Goal: Task Accomplishment & Management: Manage account settings

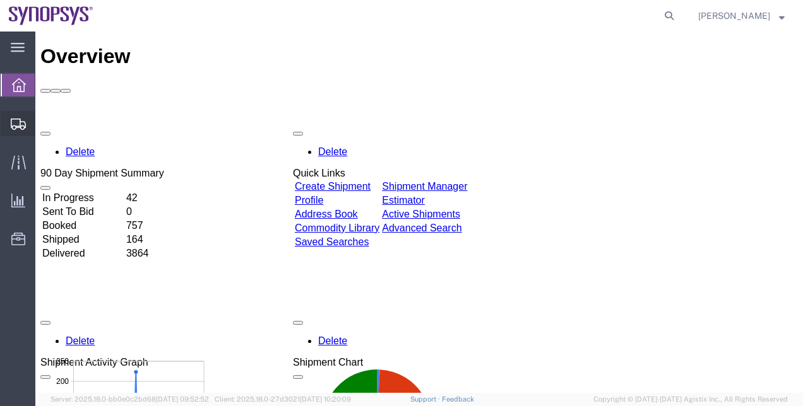
click at [0, 0] on span "Shipment Manager" at bounding box center [0, 0] width 0 height 0
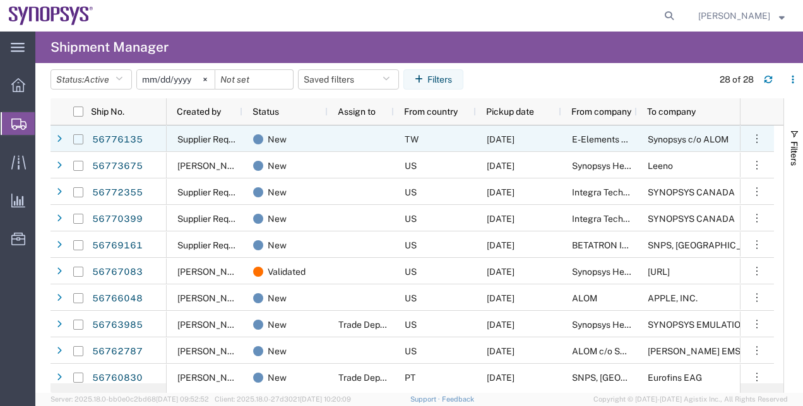
click at [80, 141] on input "Press Space to toggle row selection (unchecked)" at bounding box center [78, 139] width 10 height 10
checkbox input "true"
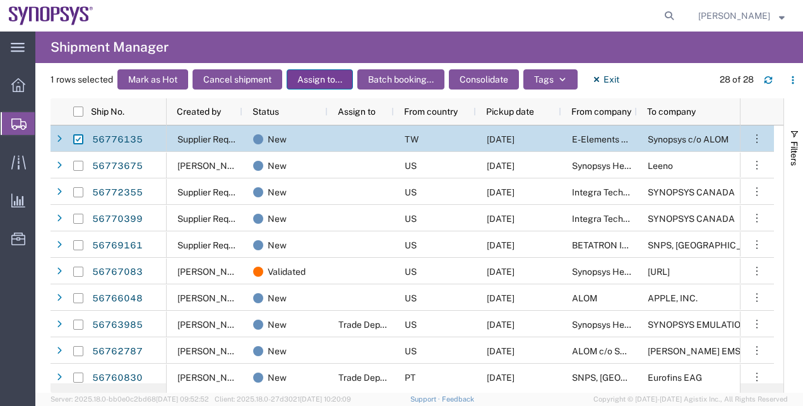
click at [338, 79] on button "Assign to..." at bounding box center [319, 79] width 66 height 20
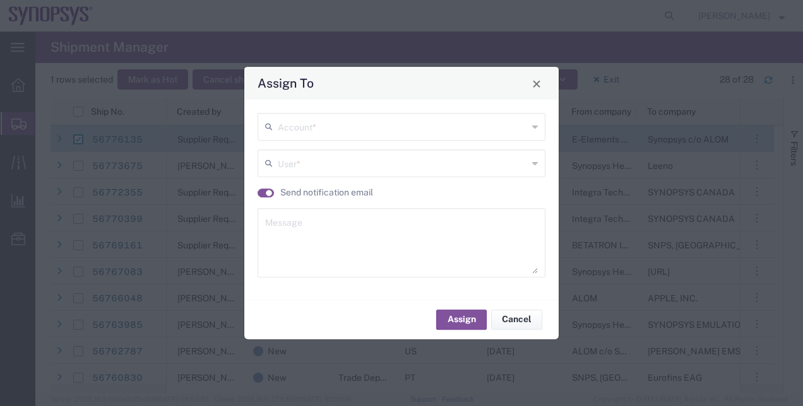
click at [329, 113] on div "Account * User * Send notification email Message" at bounding box center [401, 200] width 314 height 200
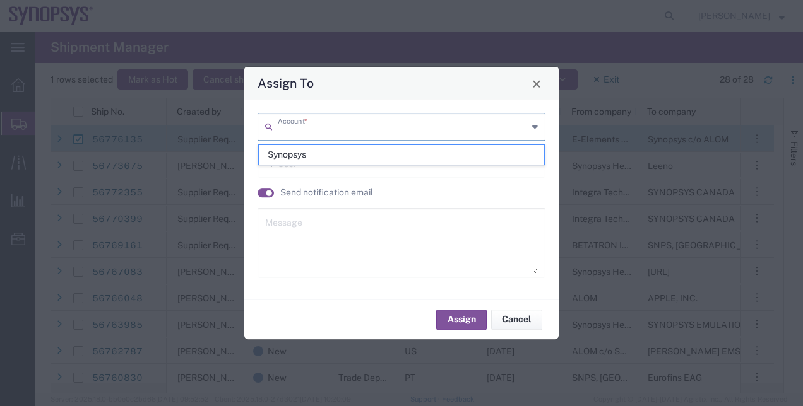
click at [332, 125] on input "text" at bounding box center [403, 126] width 250 height 22
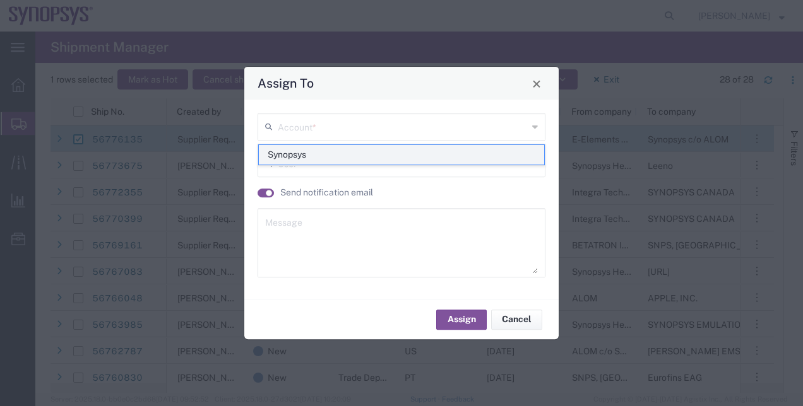
click at [285, 153] on span "Synopsys" at bounding box center [402, 155] width 286 height 20
type input "Synopsys"
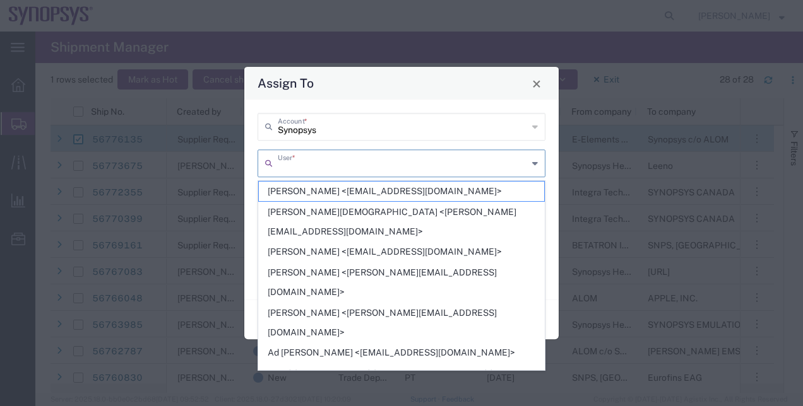
click at [370, 162] on input "text" at bounding box center [403, 162] width 250 height 22
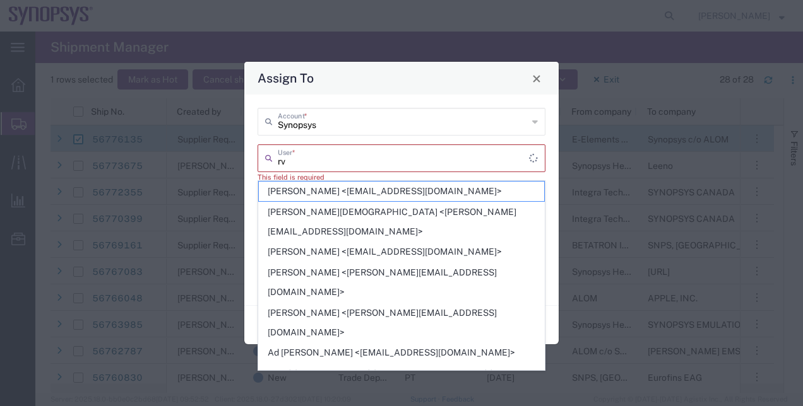
type input "r"
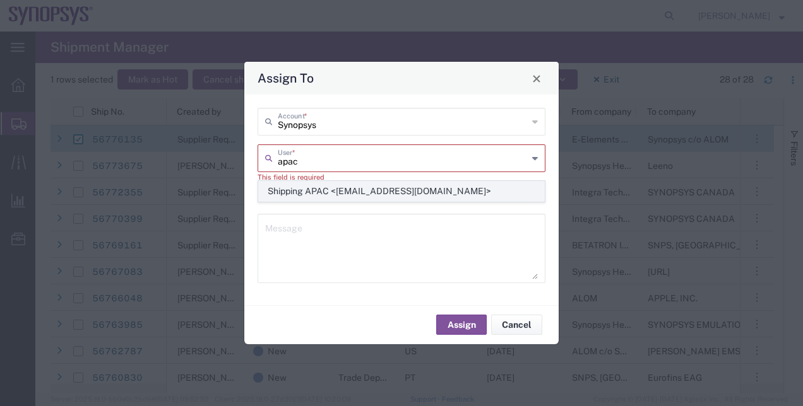
click at [406, 183] on span "Shipping APAC <[EMAIL_ADDRESS][DOMAIN_NAME]>" at bounding box center [402, 192] width 286 height 20
type input "Shipping APAC <[EMAIL_ADDRESS][DOMAIN_NAME]>"
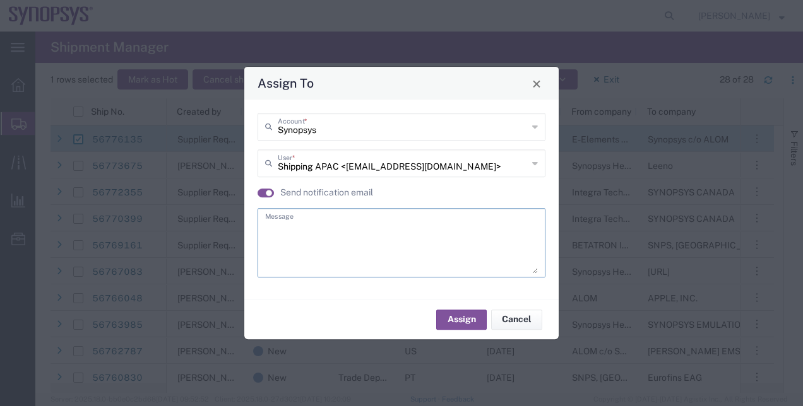
click at [394, 241] on textarea at bounding box center [401, 243] width 273 height 62
type textarea "."
click at [474, 324] on button "Assign" at bounding box center [461, 320] width 50 height 20
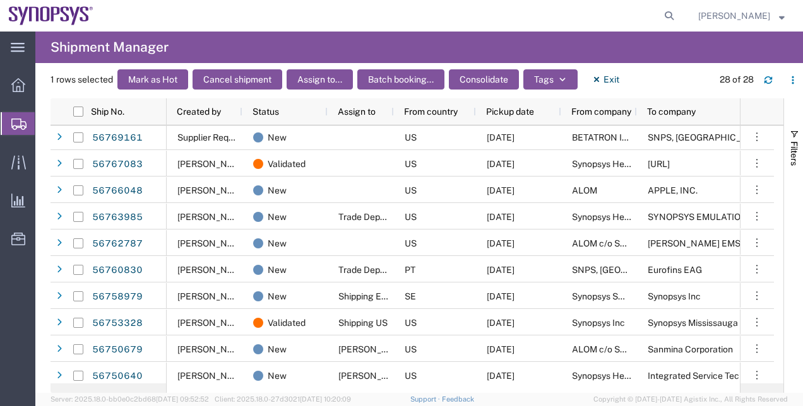
scroll to position [115, 0]
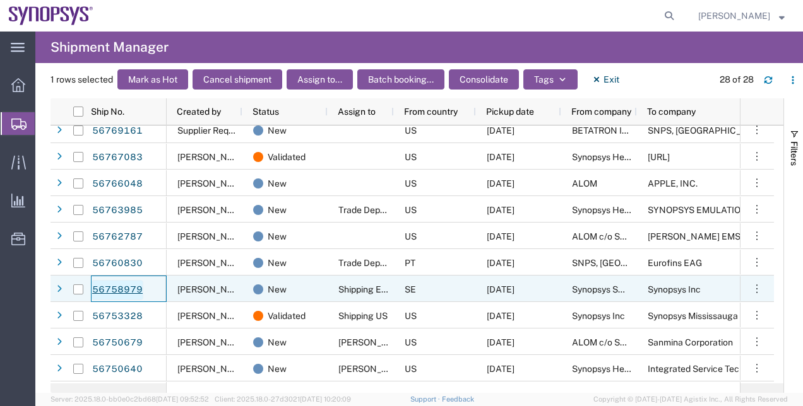
click at [132, 293] on link "56758979" at bounding box center [117, 290] width 52 height 20
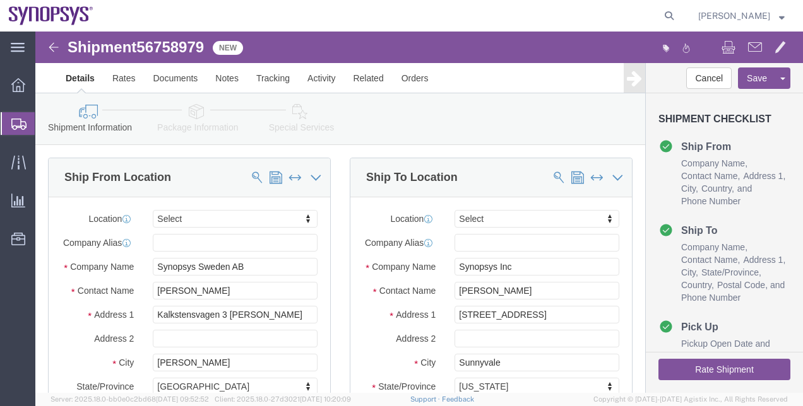
select select
click link "Package Information"
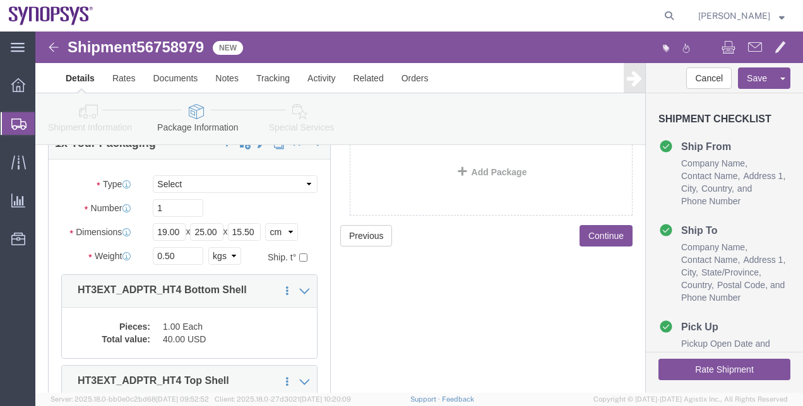
scroll to position [109, 0]
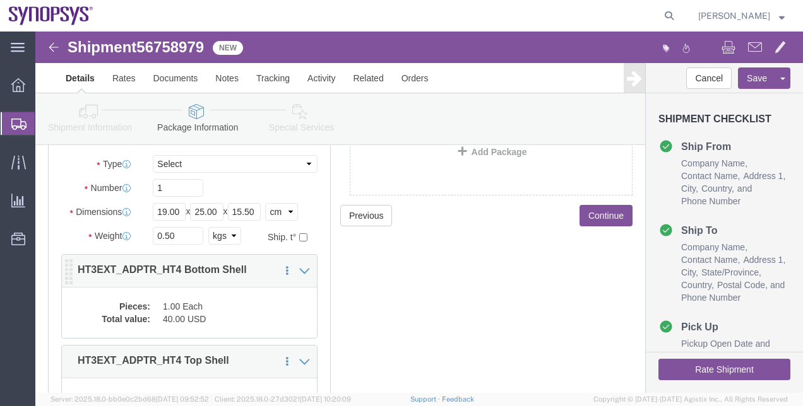
click div "Pieces: 1.00 Each Total value: 40.00 USD"
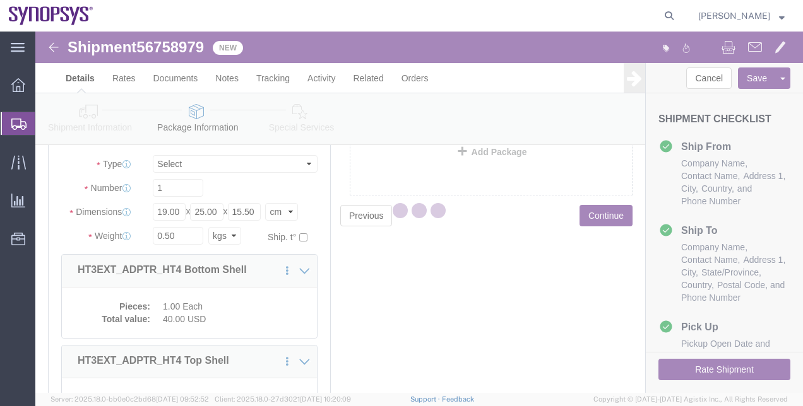
click at [266, 317] on div at bounding box center [418, 213] width 767 height 362
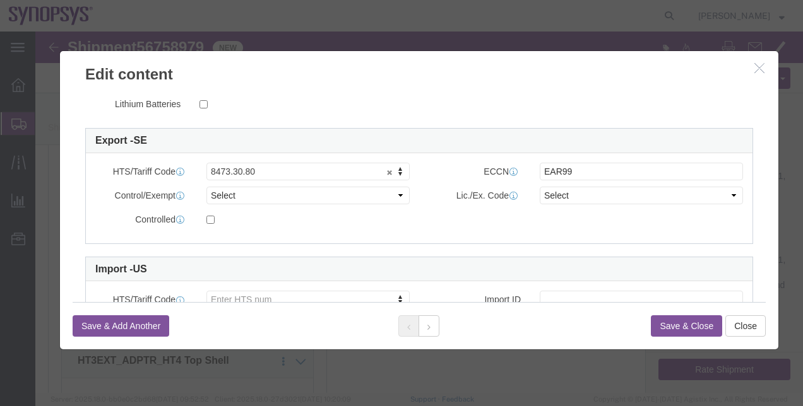
scroll to position [315, 0]
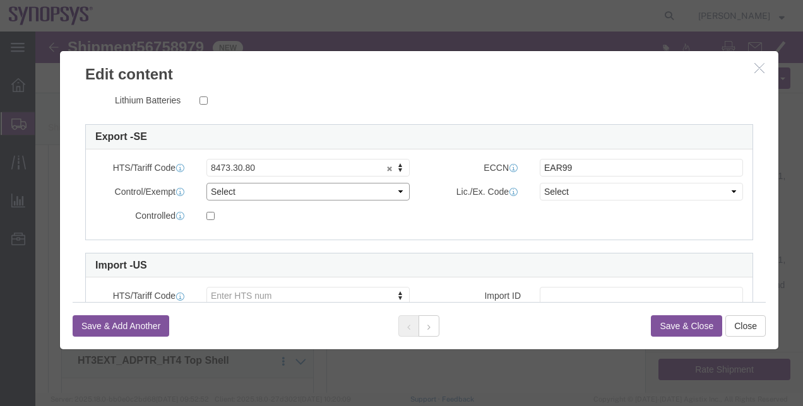
click select "Select ATF BIS DEA EPA FDA FTR ITAR OFAC Other (OPA)"
select select "BIS"
click select "Select ATF BIS DEA EPA FDA FTR ITAR OFAC Other (OPA)"
click select "Select AGR-Agricultural APP-Computers APR-Additional Permissive Exports AVS-Air…"
select select "NLR"
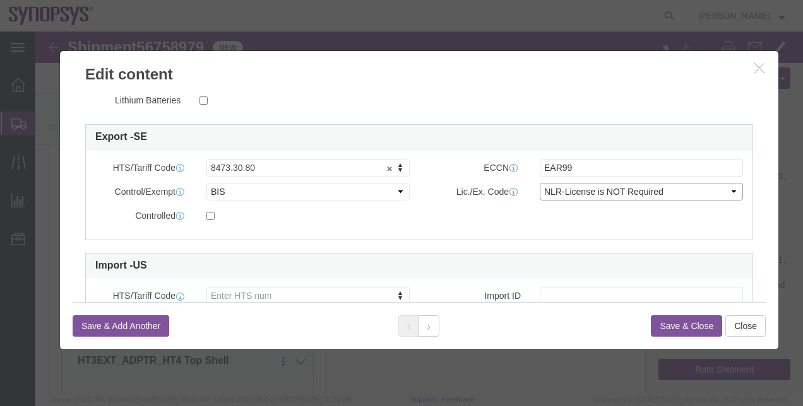
click select "Select AGR-Agricultural APP-Computers APR-Additional Permissive Exports AVS-Air…"
click button "Save & Close"
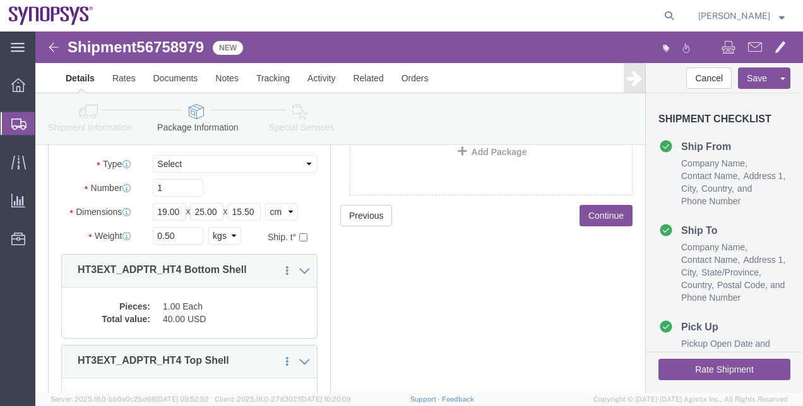
scroll to position [230, 0]
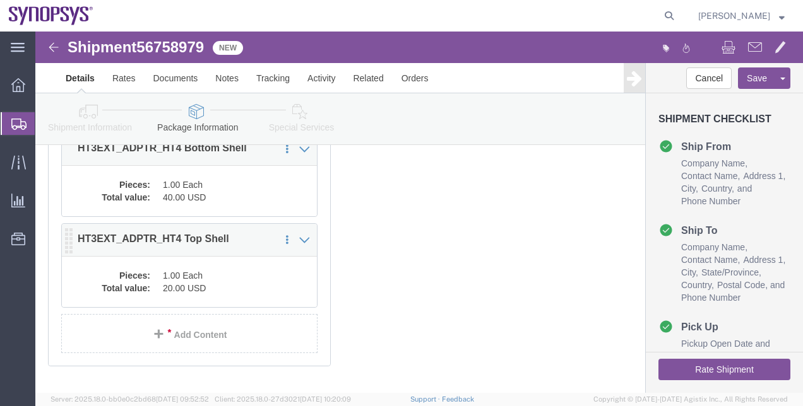
click dd "20.00 USD"
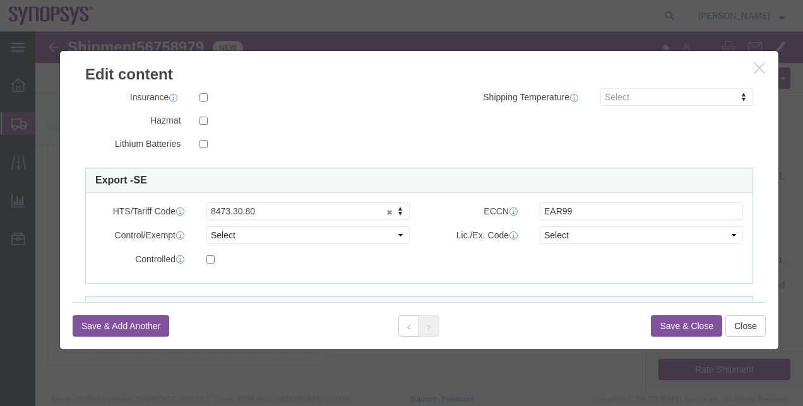
scroll to position [276, 0]
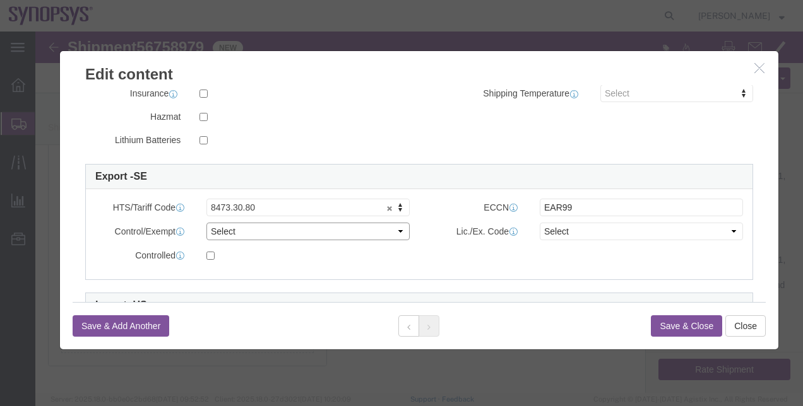
click select "Select ATF BIS DEA EPA FDA FTR ITAR OFAC Other (OPA)"
select select "BIS"
click select "Select ATF BIS DEA EPA FDA FTR ITAR OFAC Other (OPA)"
click select "Select AGR-Agricultural APP-Computers APR-Additional Permissive Exports AVS-Air…"
select select "NLR"
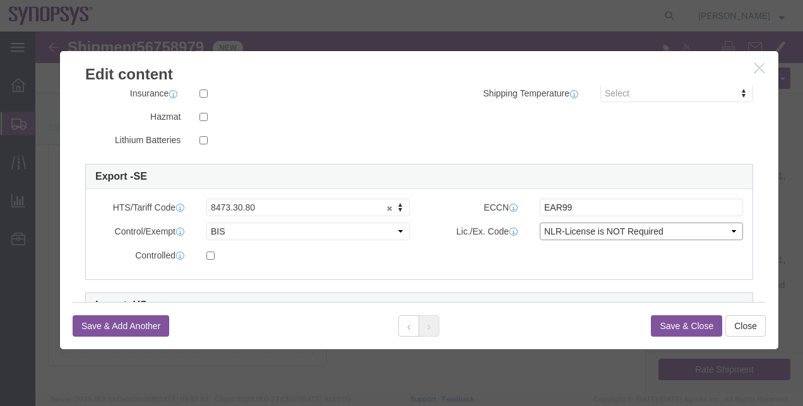
click select "Select AGR-Agricultural APP-Computers APR-Additional Permissive Exports AVS-Air…"
click button "Save & Close"
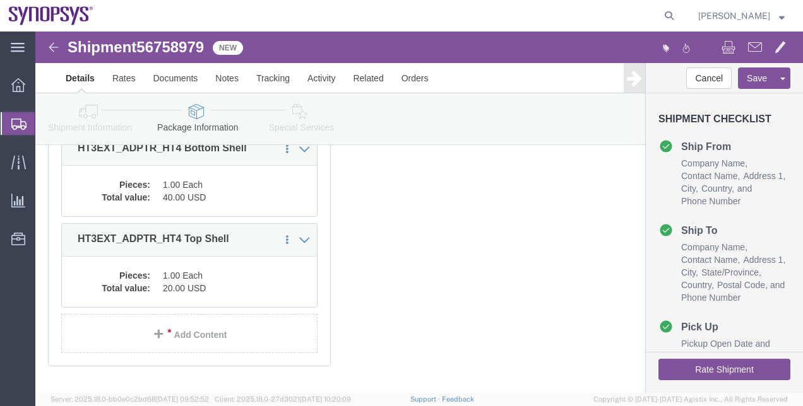
click link "Shipment Information"
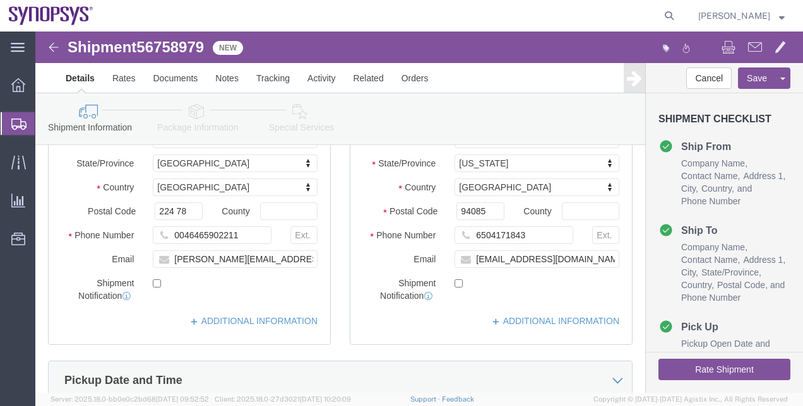
scroll to position [194, 0]
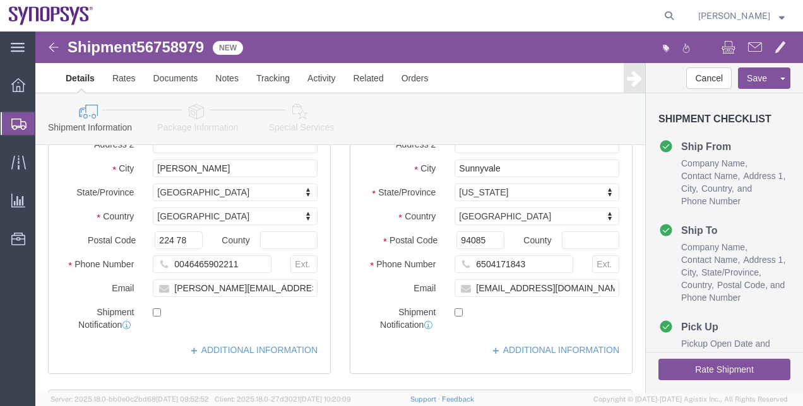
click div "Shipment Information Package Information Special Services"
click link "Special Services"
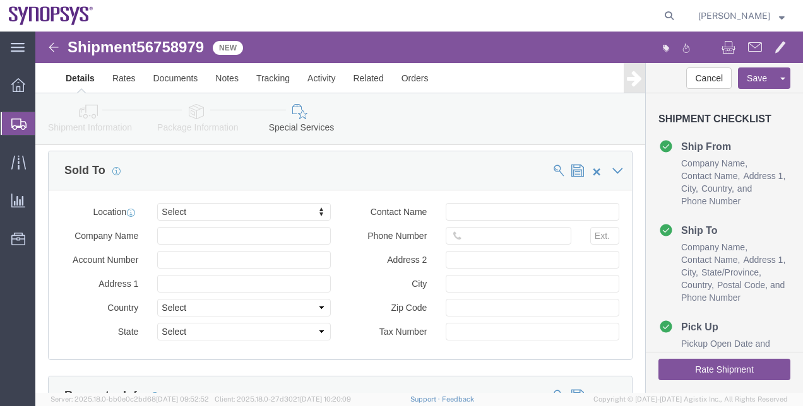
scroll to position [1204, 0]
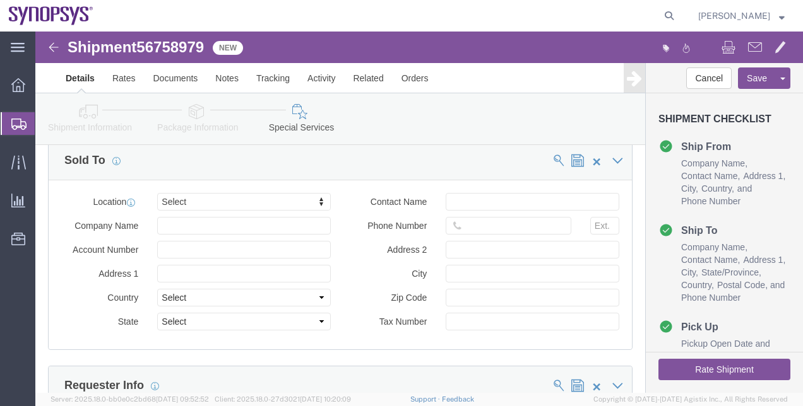
click button "Rate Shipment"
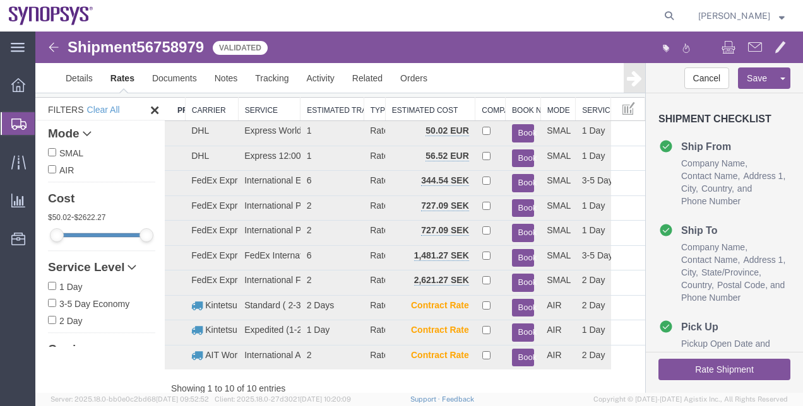
scroll to position [0, 0]
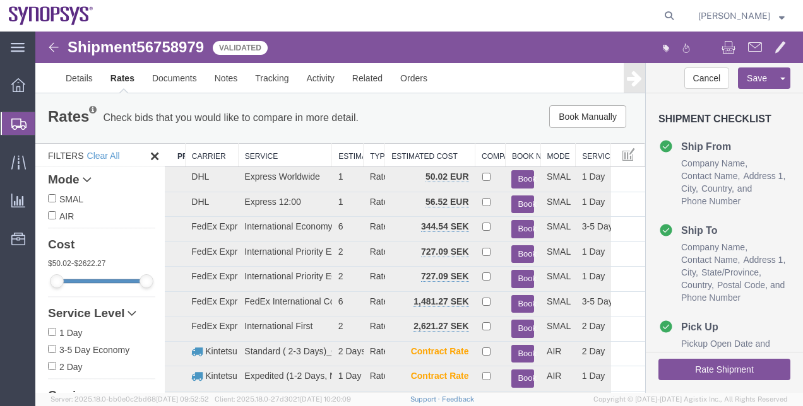
drag, startPoint x: 300, startPoint y: 152, endPoint x: 333, endPoint y: 154, distance: 32.9
click at [333, 154] on div "Search: Preferred Carrier Carrier Service Estimated Transit Type Estimated Cost…" at bounding box center [405, 292] width 480 height 298
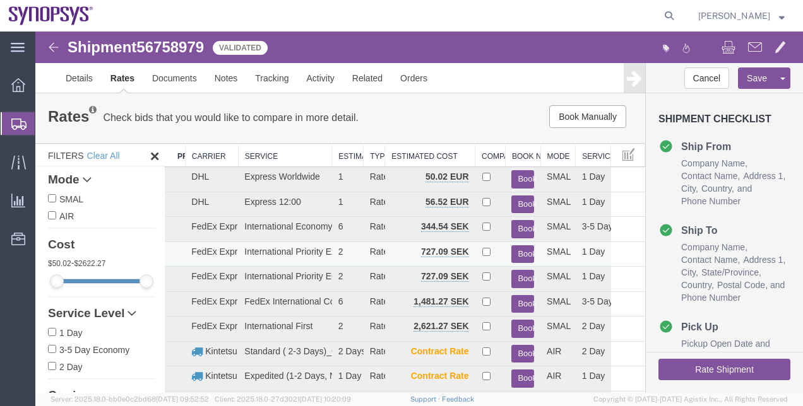
click at [511, 254] on button "Book" at bounding box center [522, 254] width 23 height 18
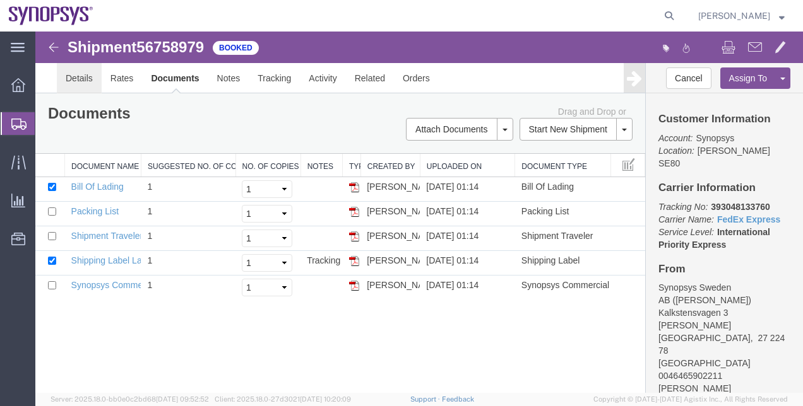
click at [85, 78] on link "Details" at bounding box center [79, 78] width 45 height 30
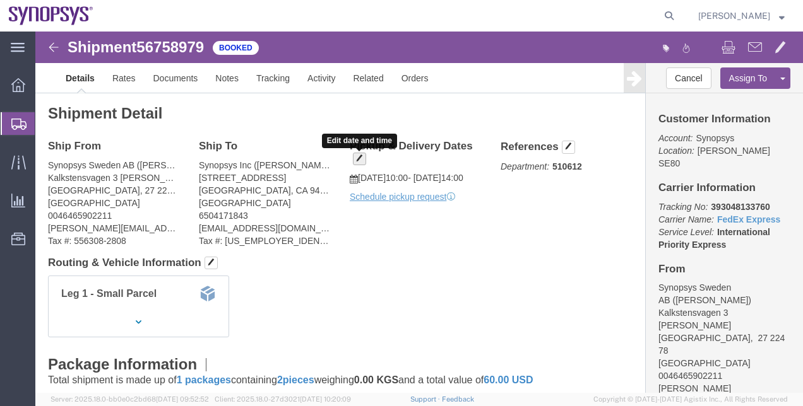
click button "button"
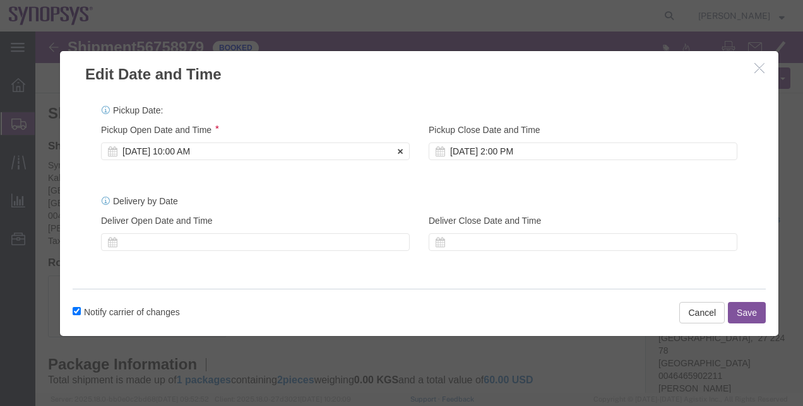
click div "[DATE] 10:00 AM"
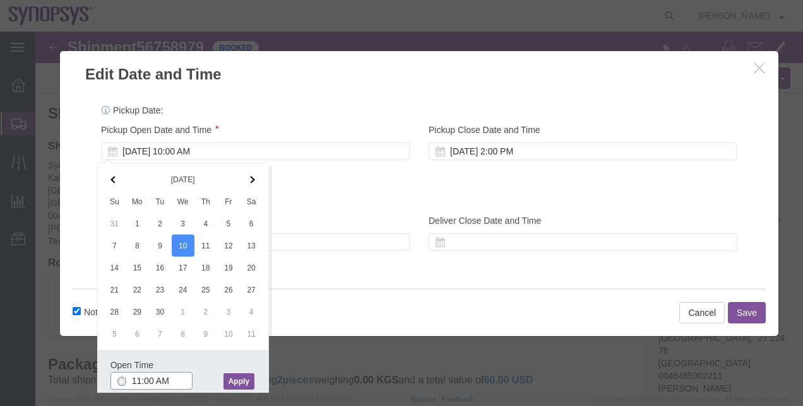
type input "11:00 AM"
click button "Apply"
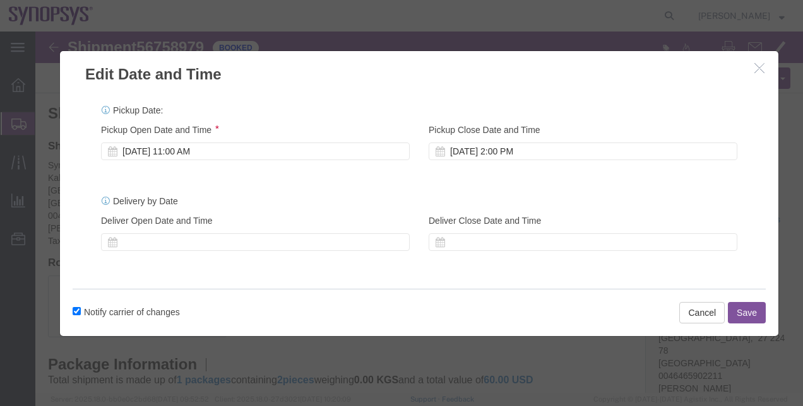
click button "Save"
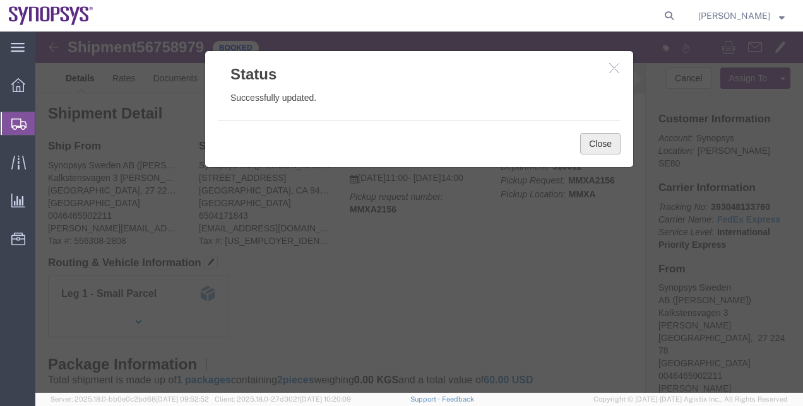
click button "Close"
